Goal: Task Accomplishment & Management: Use online tool/utility

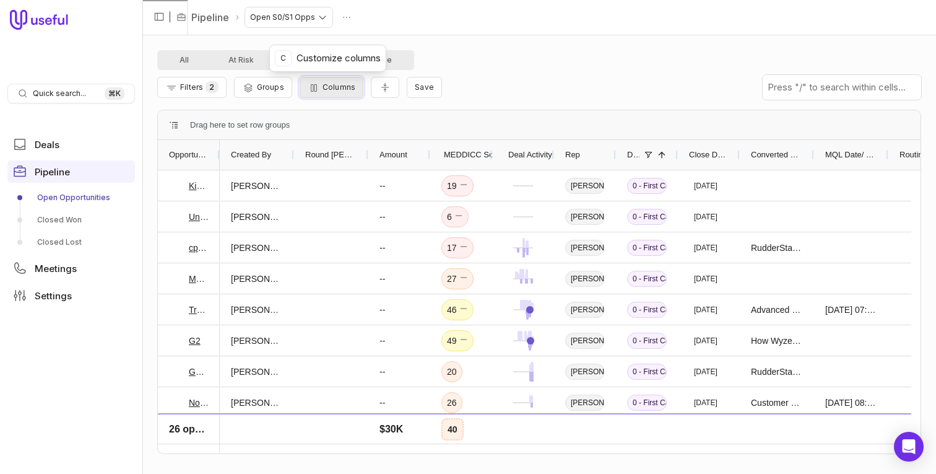
click at [328, 89] on span "Columns" at bounding box center [339, 86] width 33 height 9
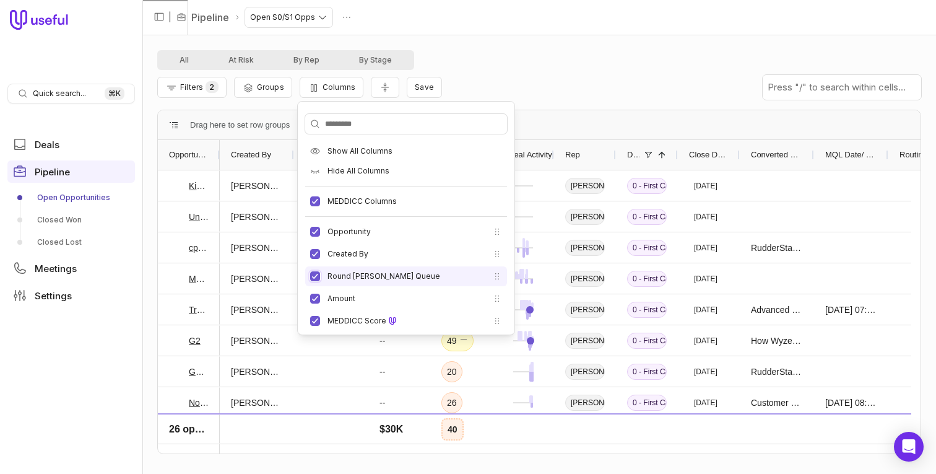
click at [317, 276] on button "Round [PERSON_NAME] Queue" at bounding box center [315, 276] width 10 height 10
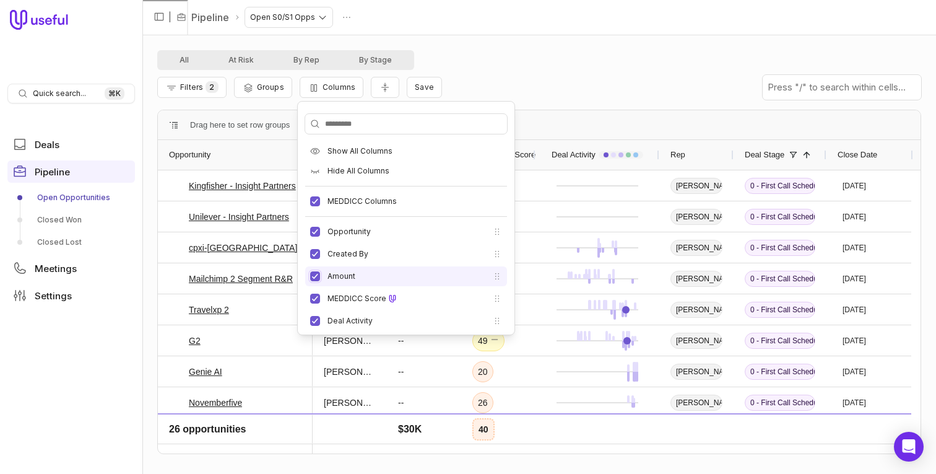
click at [316, 278] on button "Amount" at bounding box center [315, 276] width 10 height 10
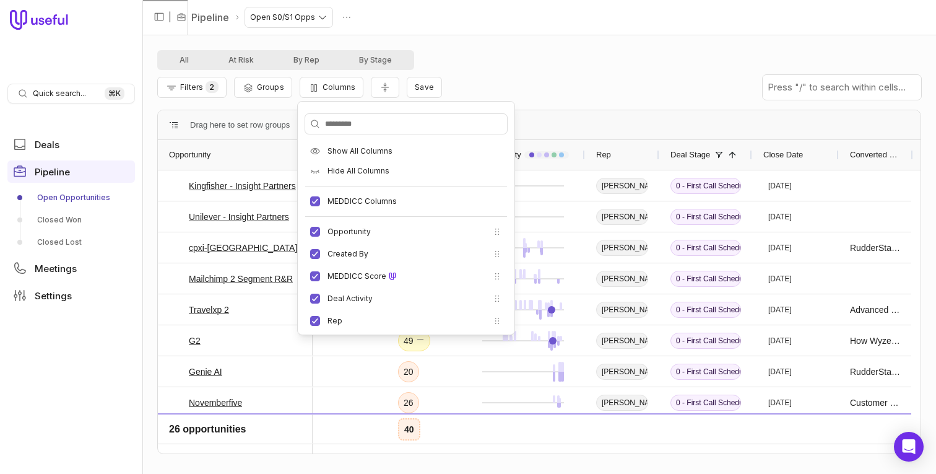
click at [596, 89] on div "Filters 2 Groups Columns Save" at bounding box center [539, 87] width 764 height 35
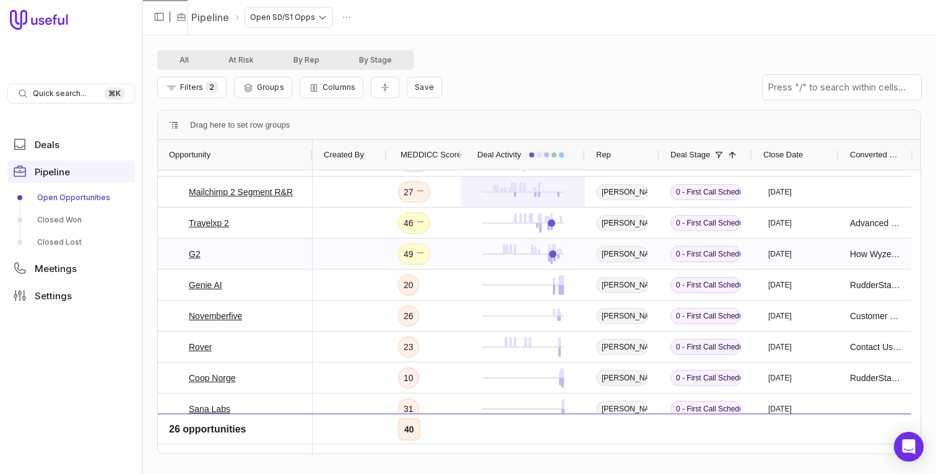
scroll to position [12, 0]
